Goal: Task Accomplishment & Management: Manage account settings

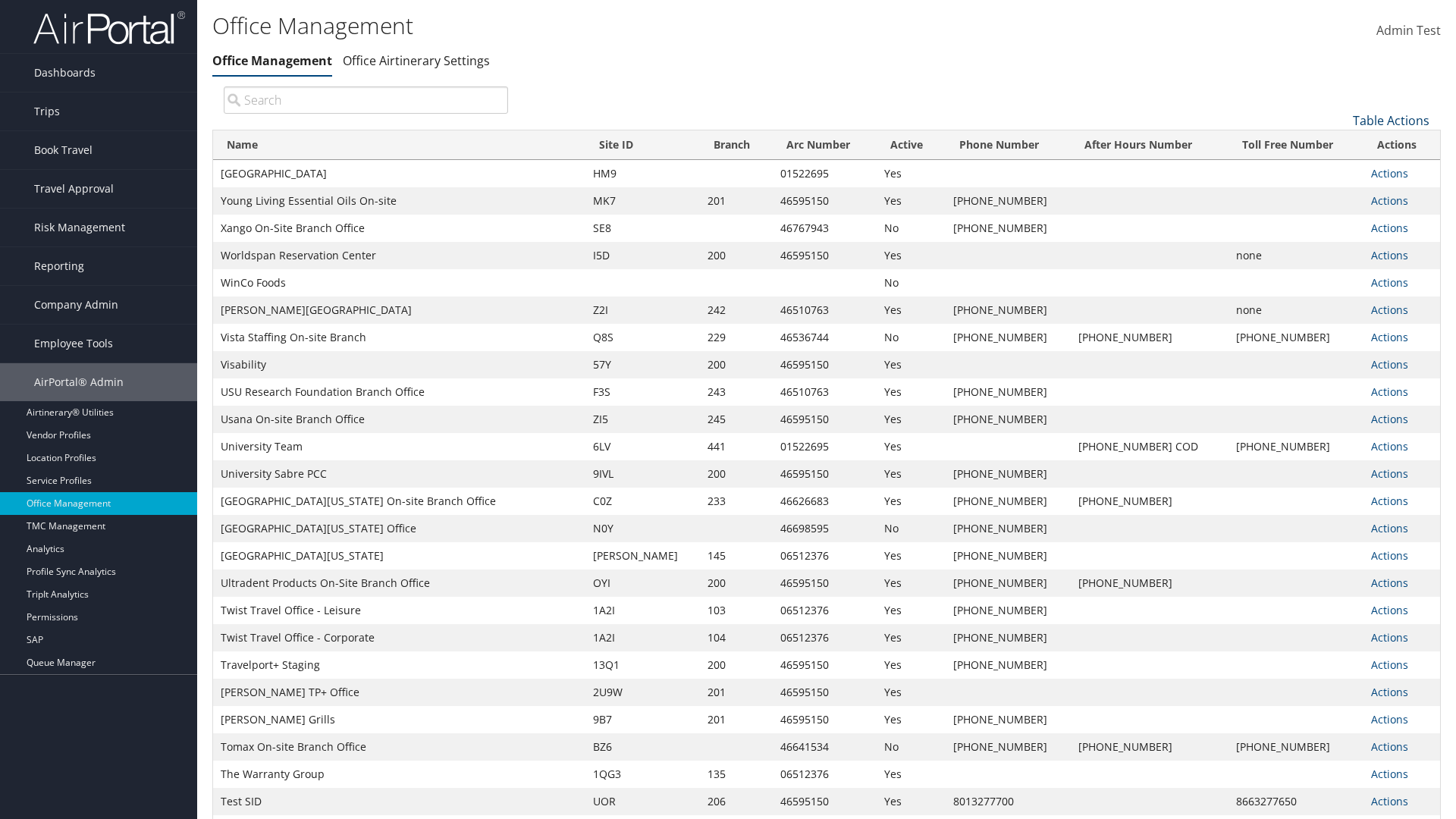
click at [1390, 119] on link "Table Actions" at bounding box center [1390, 119] width 76 height 16
click at [1339, 195] on link "Page Length" at bounding box center [1339, 196] width 199 height 26
click at [1339, 171] on link "25" at bounding box center [1339, 171] width 199 height 26
click at [1390, 119] on link "Table Actions" at bounding box center [1390, 119] width 76 height 16
click at [1339, 195] on link "Page Length" at bounding box center [1339, 196] width 199 height 26
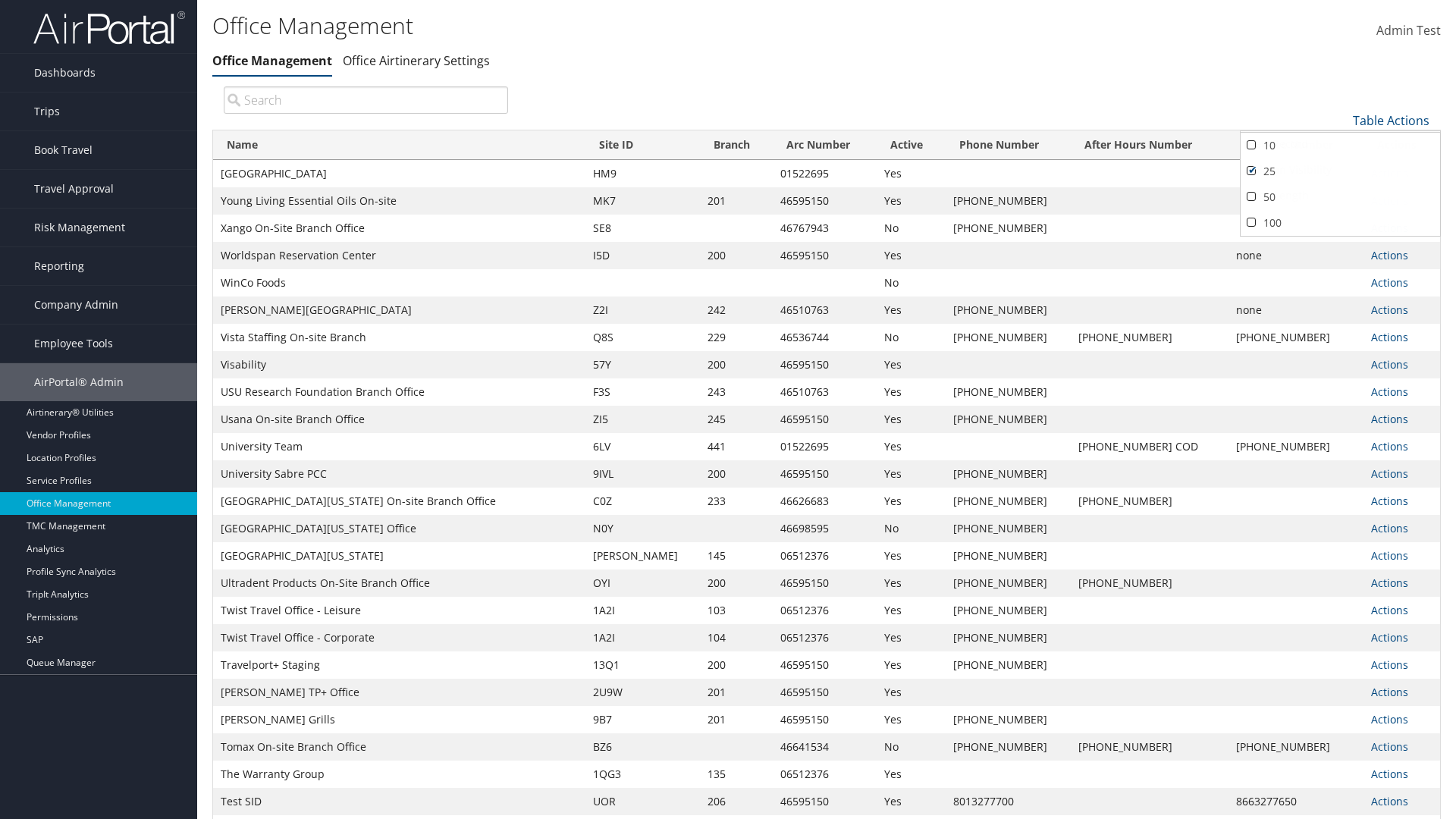
click at [1339, 197] on link "50" at bounding box center [1339, 197] width 199 height 26
click at [1390, 119] on link "Table Actions" at bounding box center [1390, 119] width 76 height 16
click at [1339, 195] on link "Page Length" at bounding box center [1339, 196] width 199 height 26
click at [1339, 223] on link "100" at bounding box center [1339, 223] width 199 height 26
click at [1390, 119] on link "Table Actions" at bounding box center [1390, 119] width 76 height 16
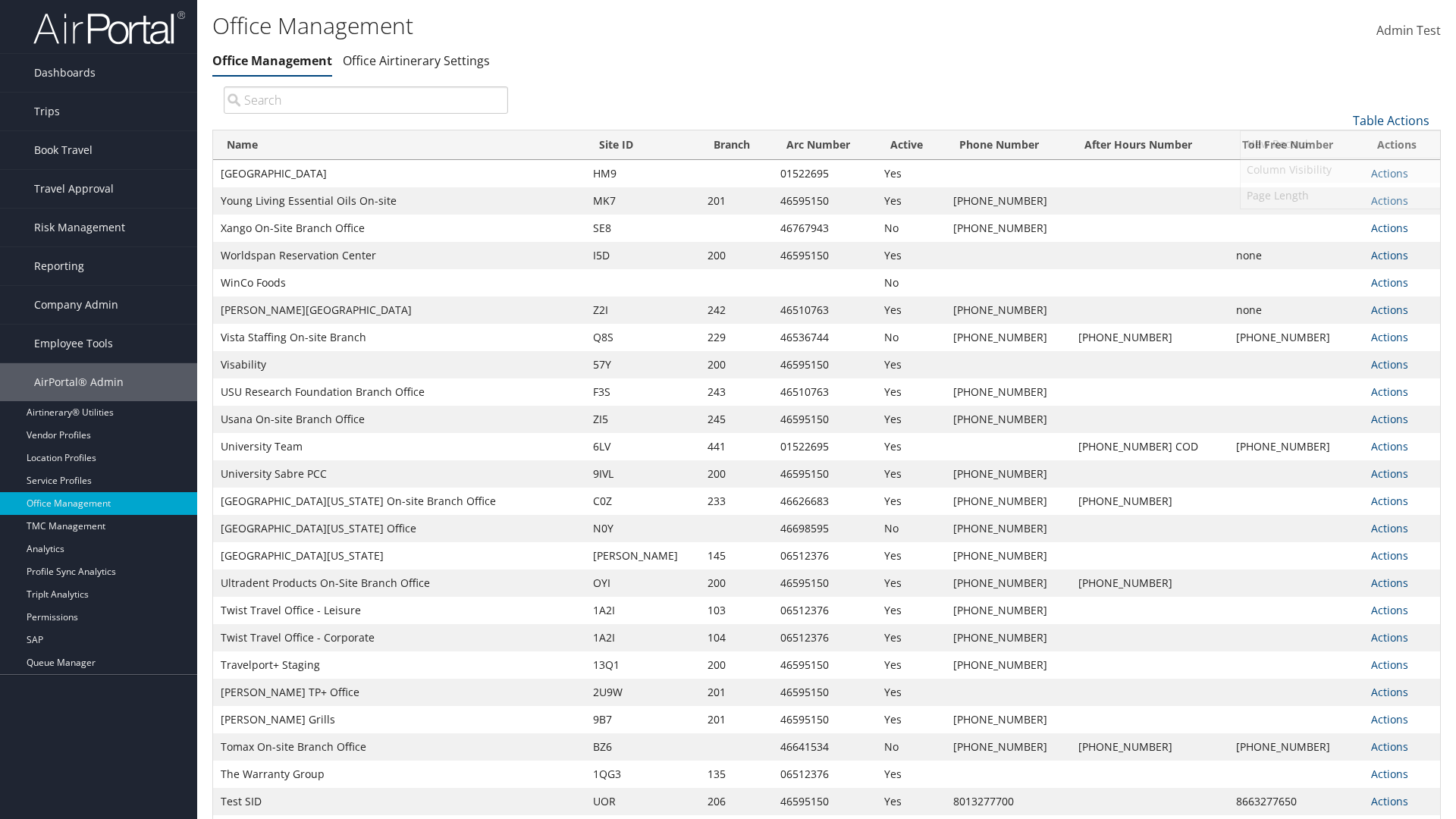
click at [1339, 169] on link "Column Visibility" at bounding box center [1339, 170] width 199 height 26
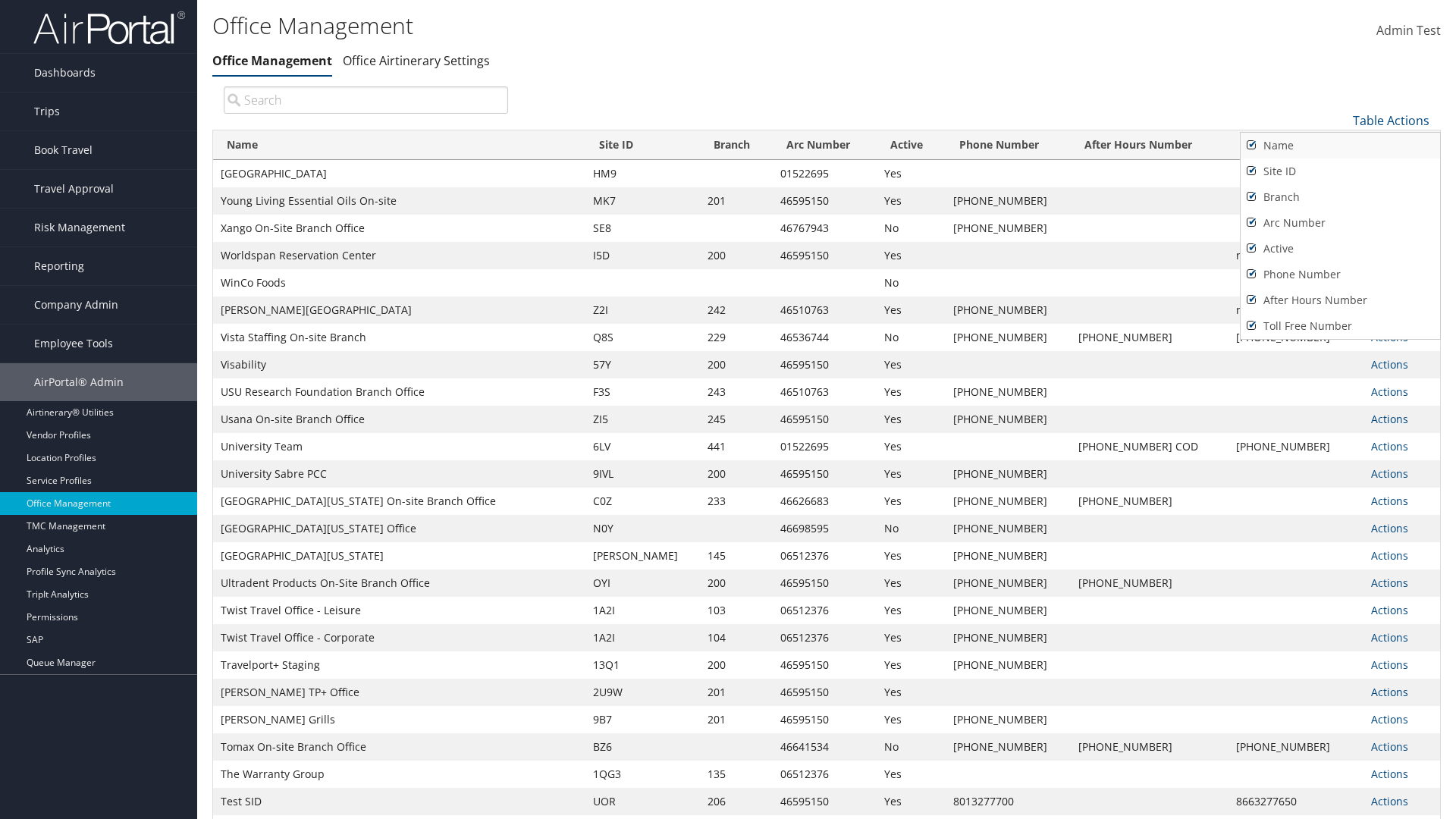
click at [1339, 145] on link "Name" at bounding box center [1339, 145] width 199 height 26
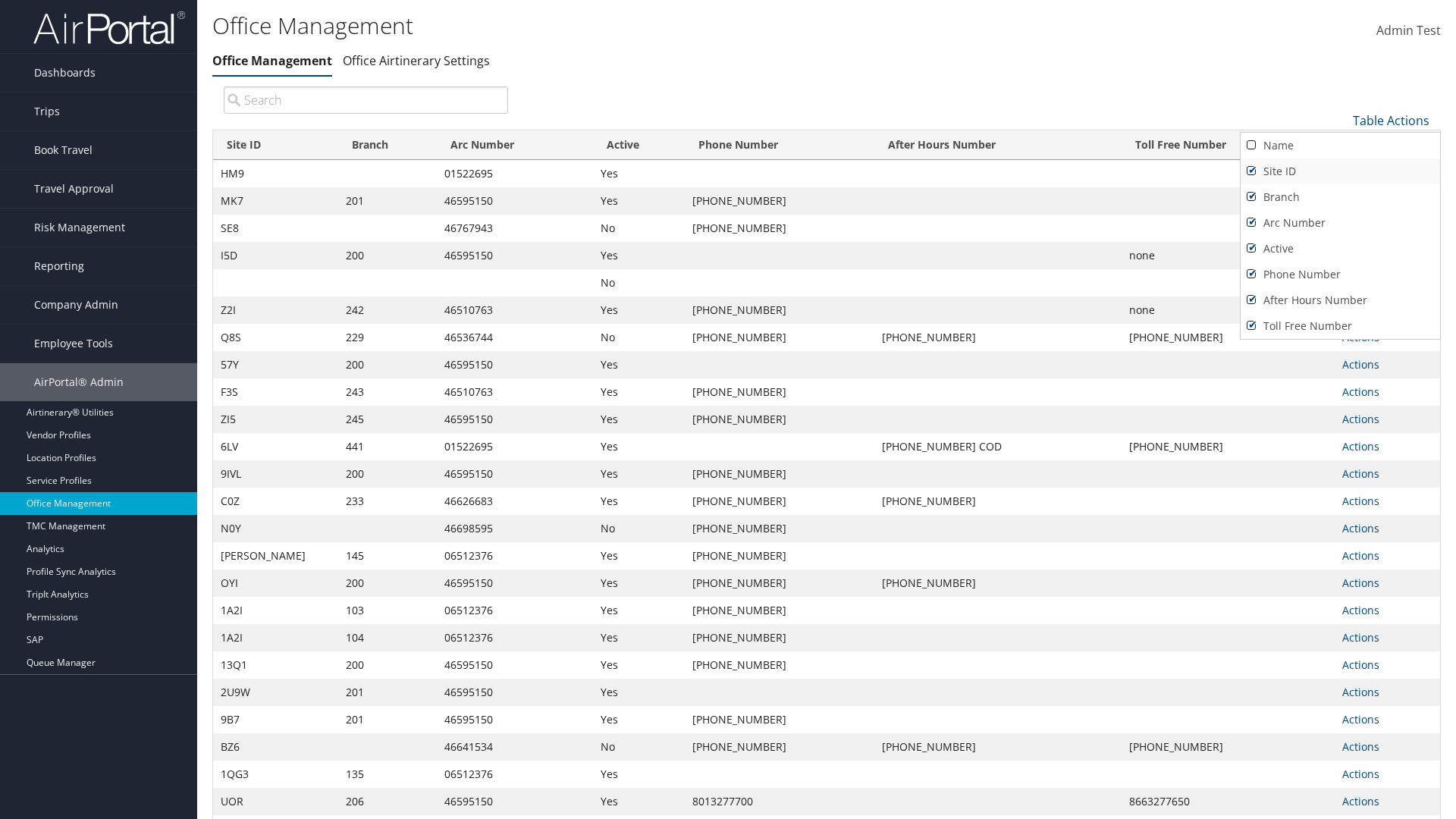
click at [1339, 171] on link "Site ID" at bounding box center [1339, 171] width 199 height 26
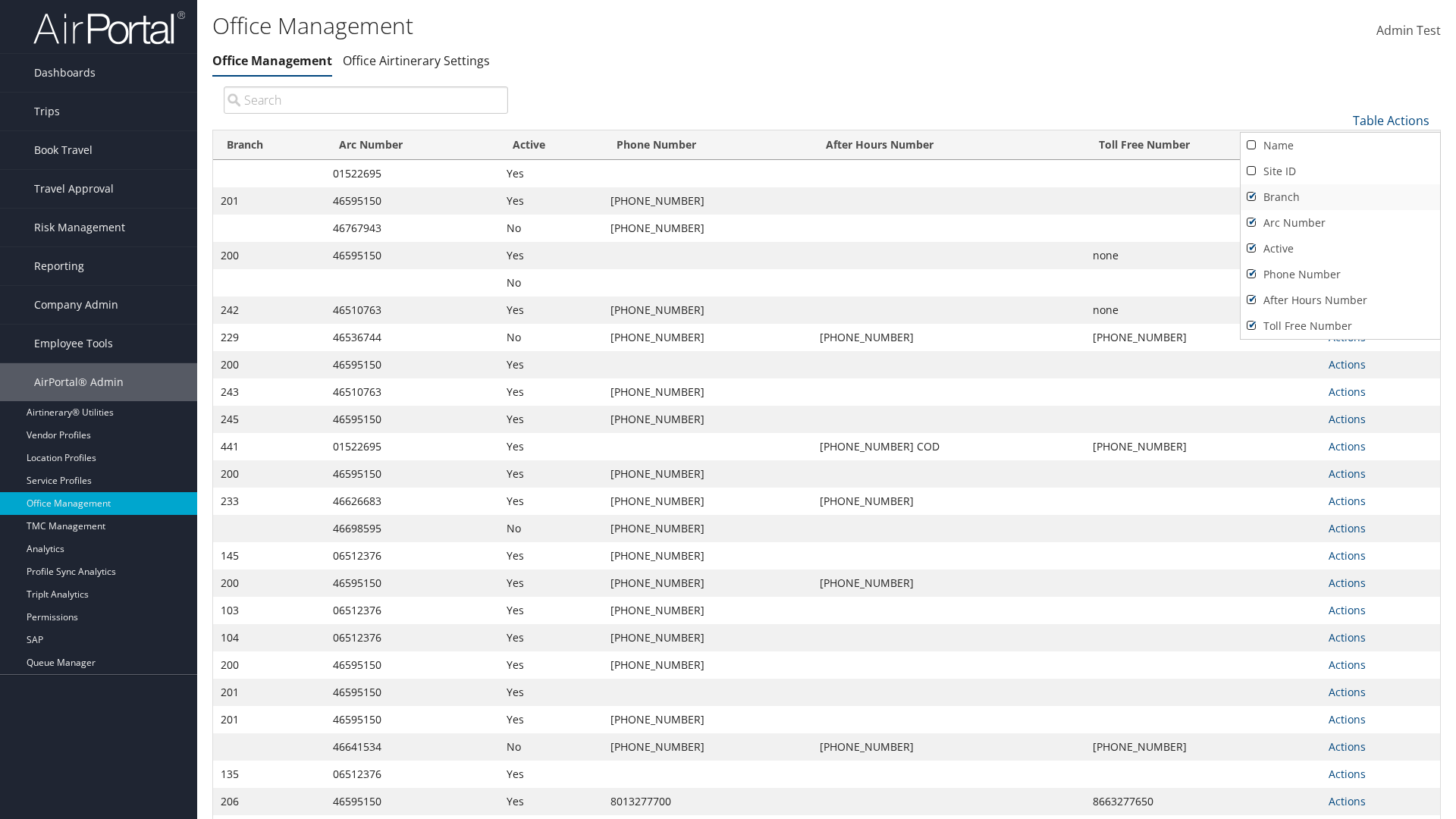
click at [1339, 197] on link "Branch" at bounding box center [1339, 197] width 199 height 26
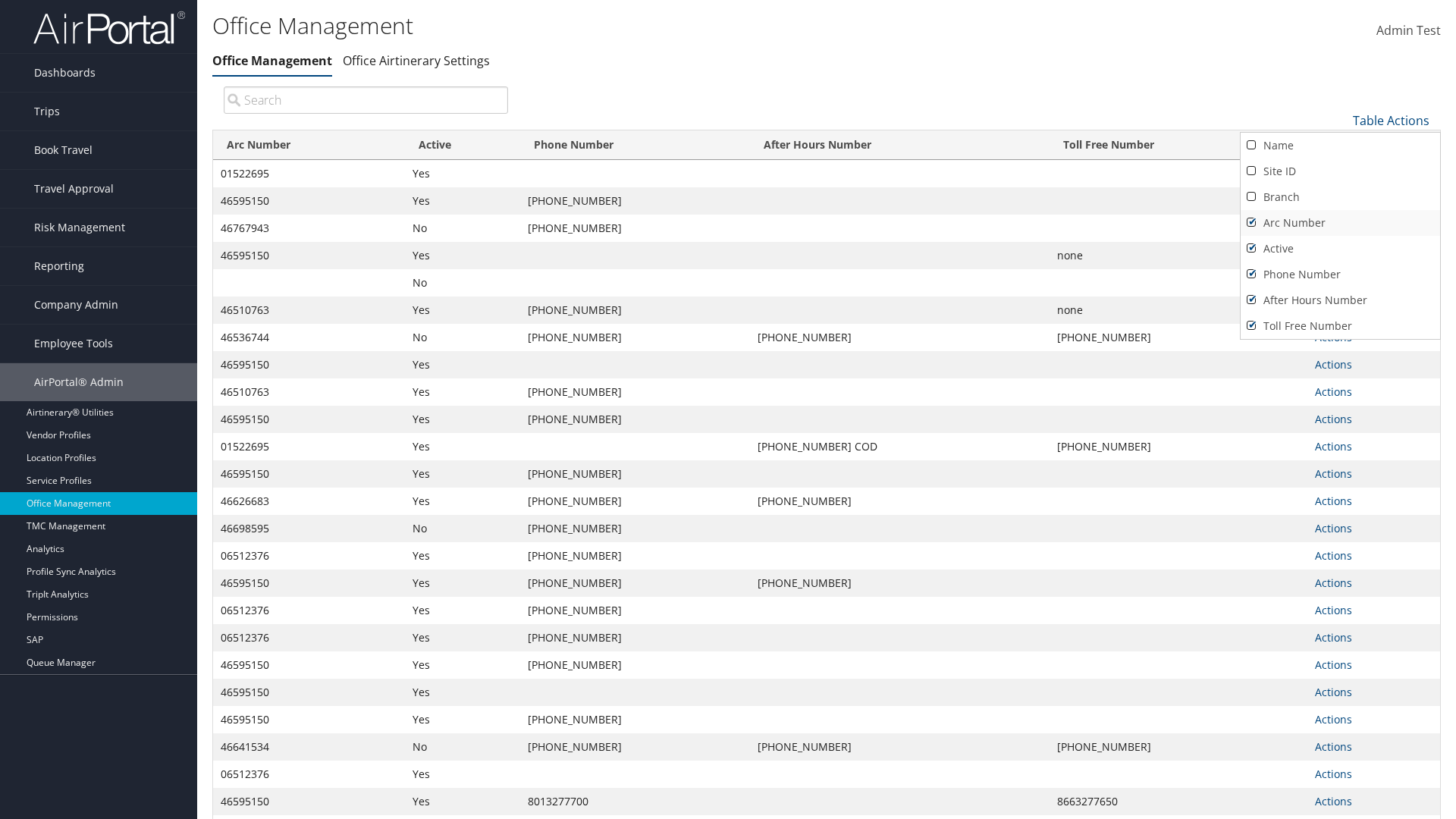
click at [1339, 223] on link "Arc Number" at bounding box center [1339, 223] width 199 height 26
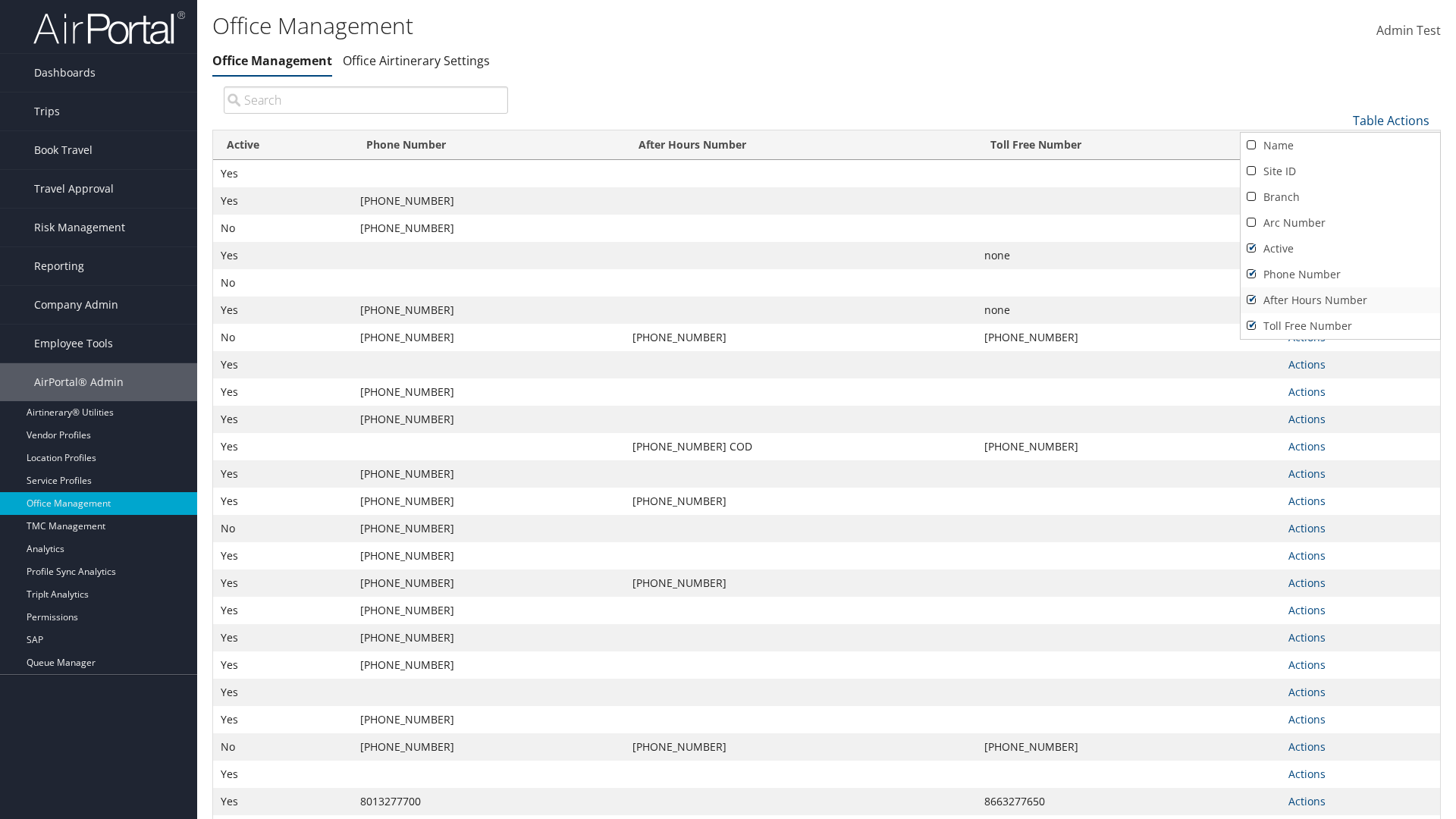
click at [1339, 300] on link "After Hours Number" at bounding box center [1339, 300] width 199 height 26
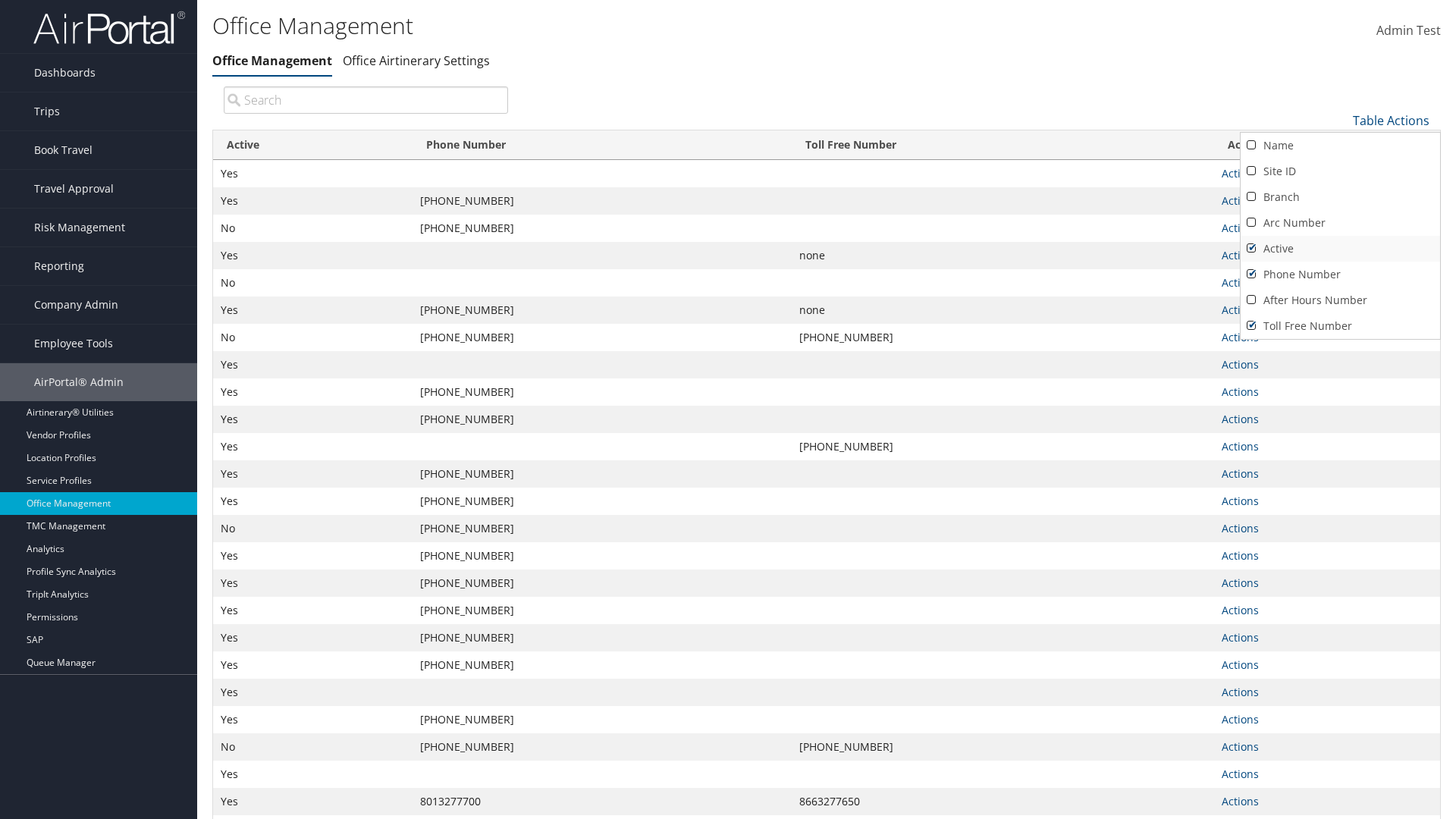
click at [1339, 248] on link "Active" at bounding box center [1339, 249] width 199 height 26
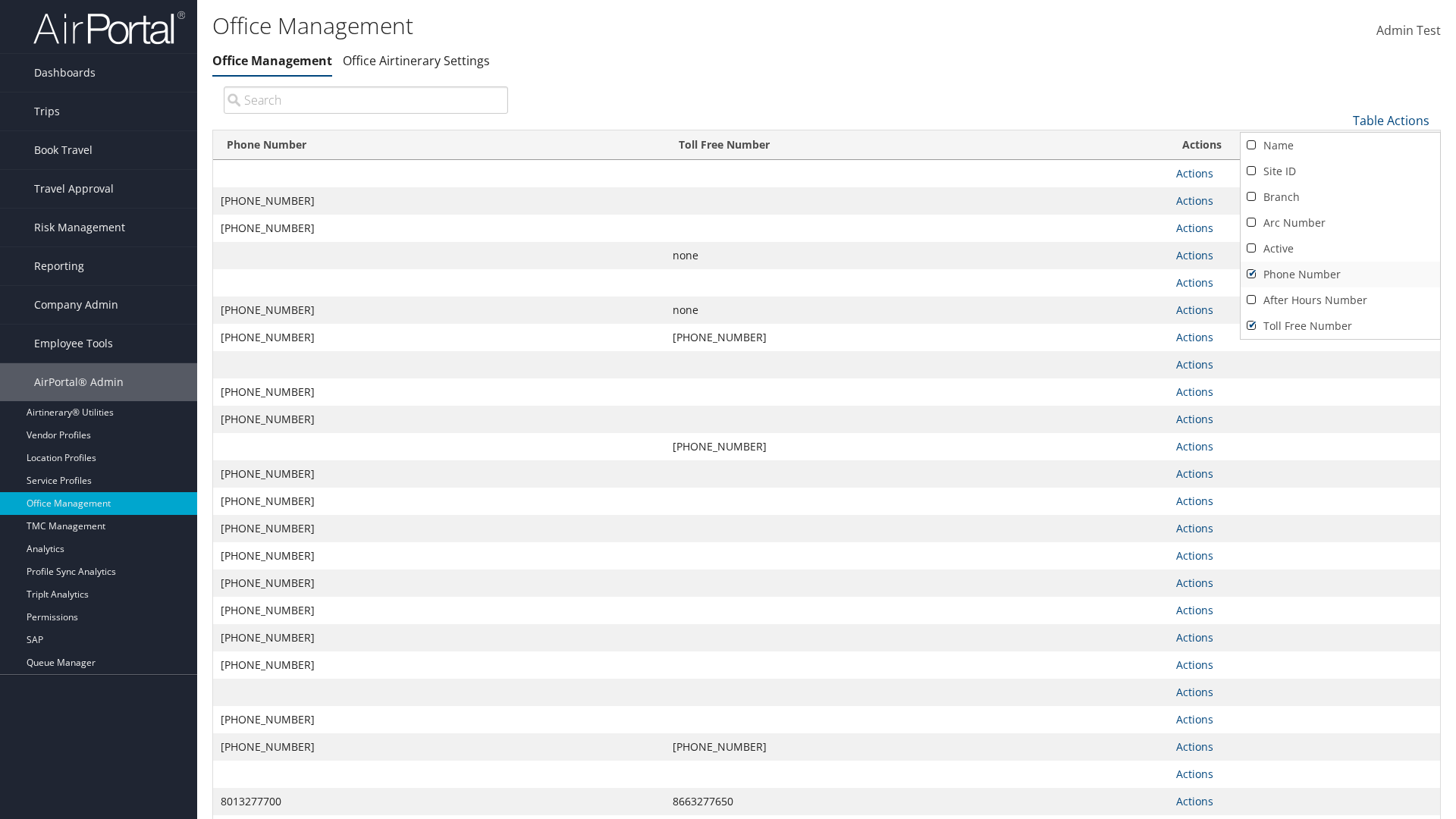
click at [1339, 274] on link "Phone Number" at bounding box center [1339, 274] width 199 height 26
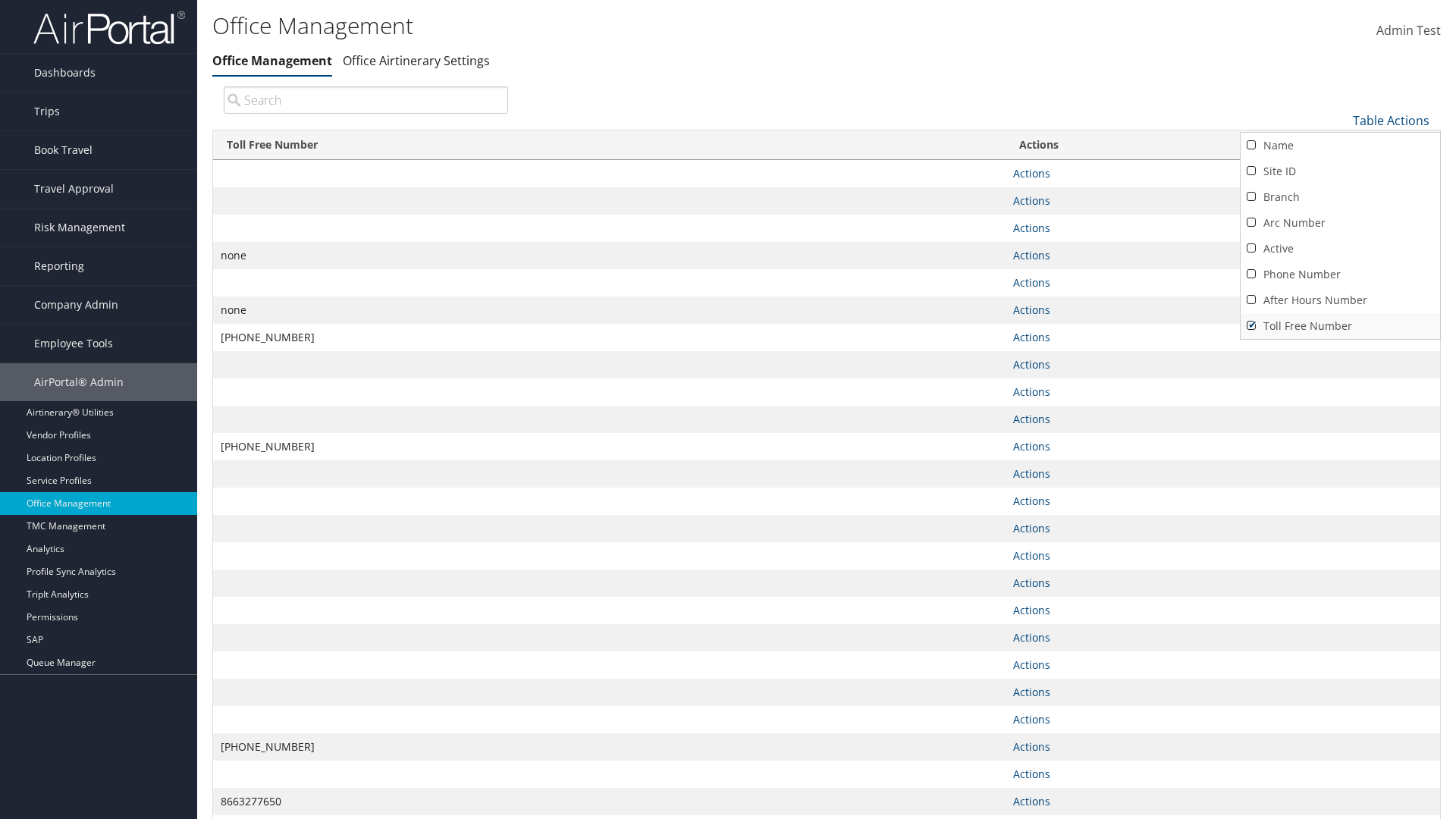
click at [1339, 326] on link "Toll Free Number" at bounding box center [1339, 326] width 199 height 26
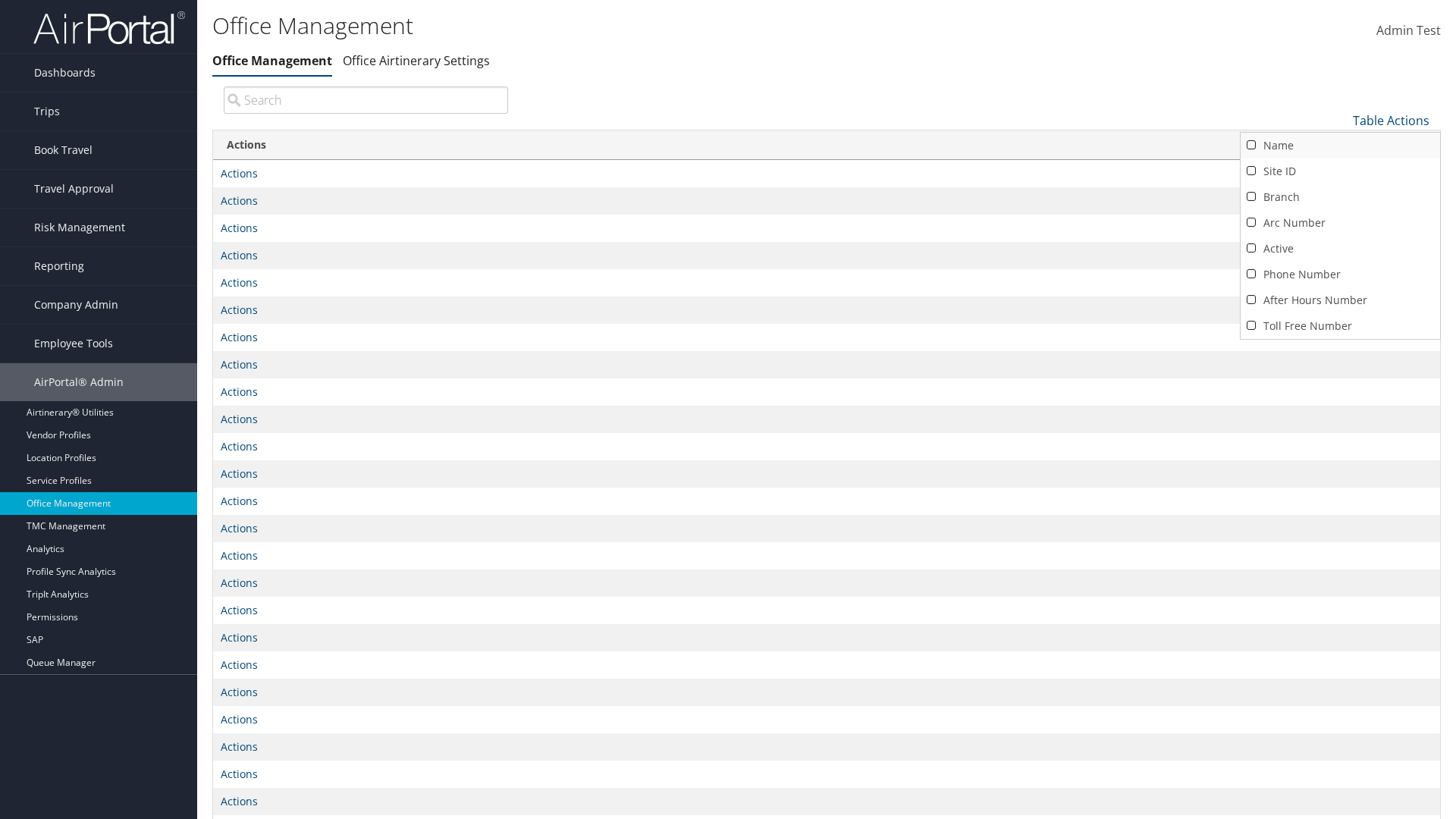
click at [1339, 145] on link "Name" at bounding box center [1339, 145] width 199 height 26
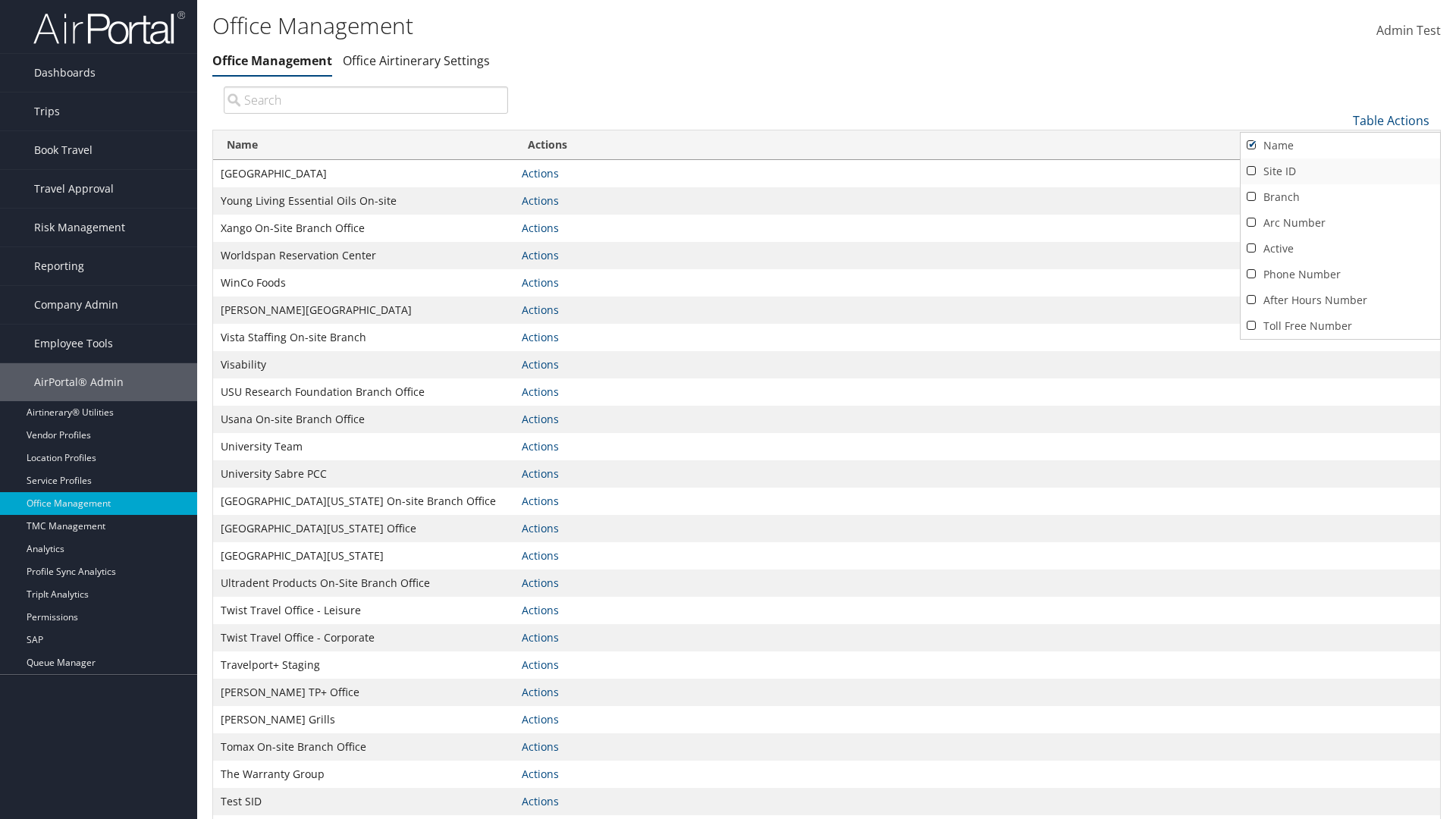
click at [1339, 171] on link "Site ID" at bounding box center [1339, 171] width 199 height 26
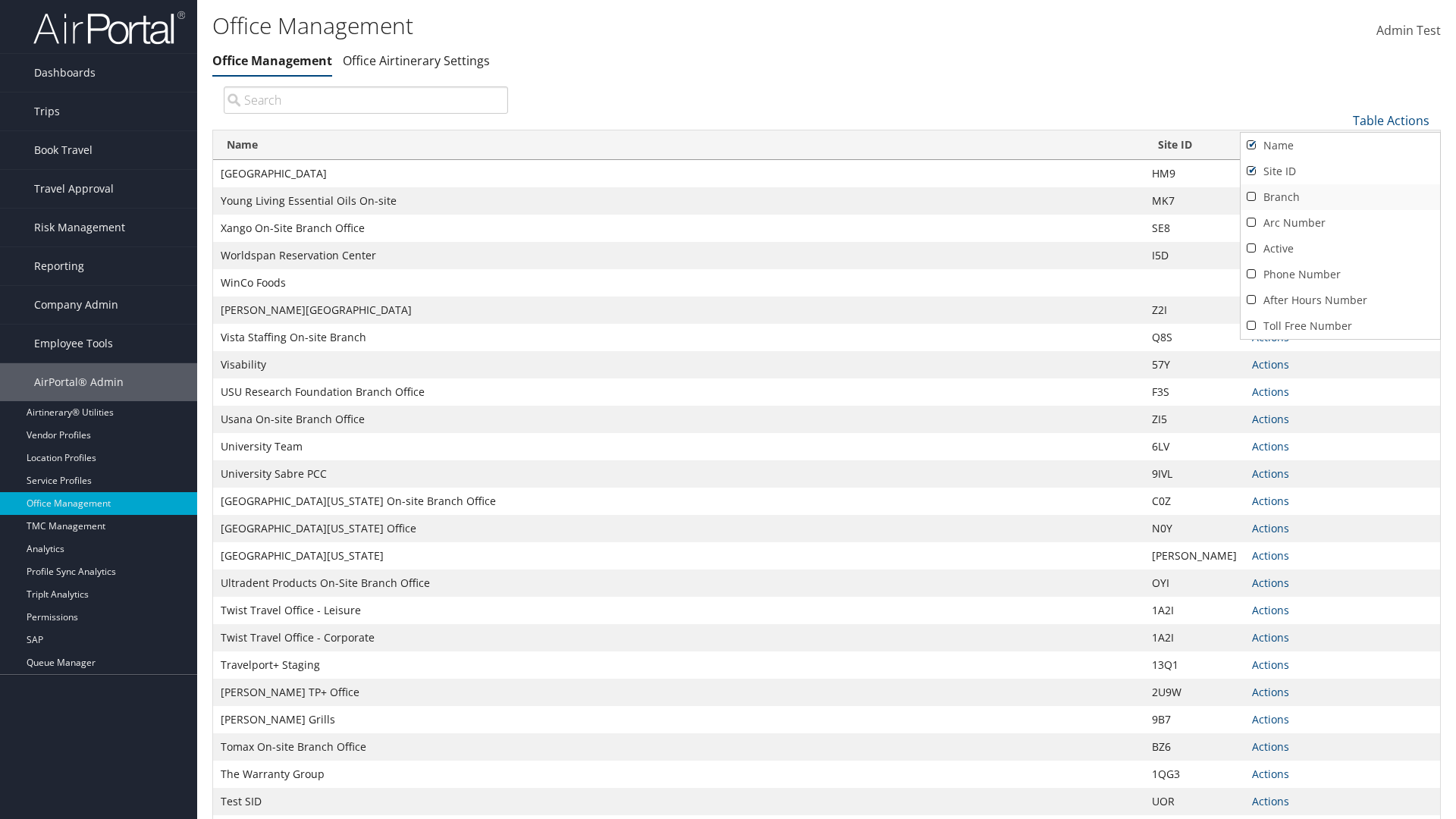
click at [1339, 197] on link "Branch" at bounding box center [1339, 197] width 199 height 26
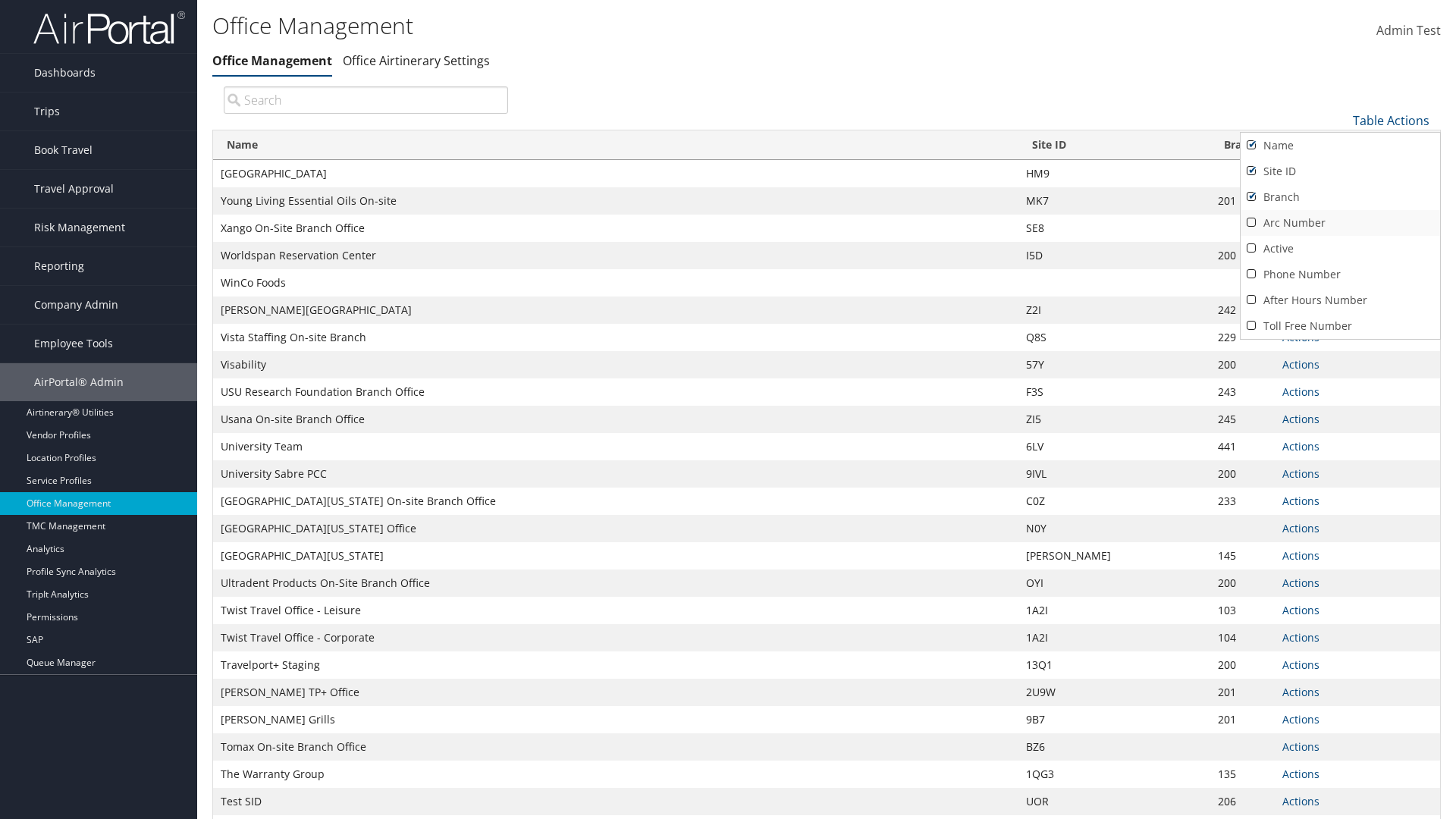
click at [1339, 223] on link "Arc Number" at bounding box center [1339, 223] width 199 height 26
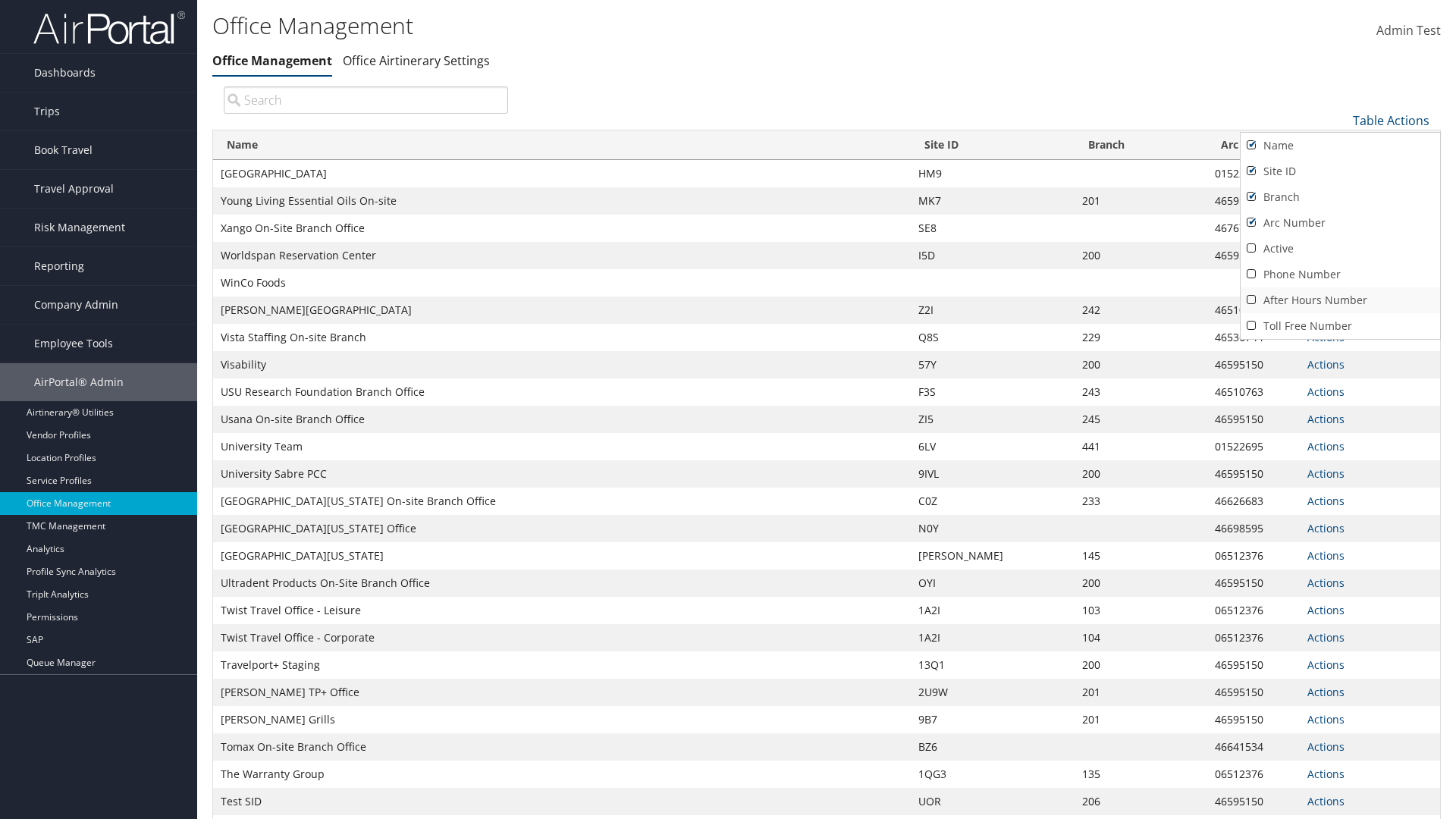
click at [1339, 300] on link "After Hours Number" at bounding box center [1339, 300] width 199 height 26
